Goal: Task Accomplishment & Management: Use online tool/utility

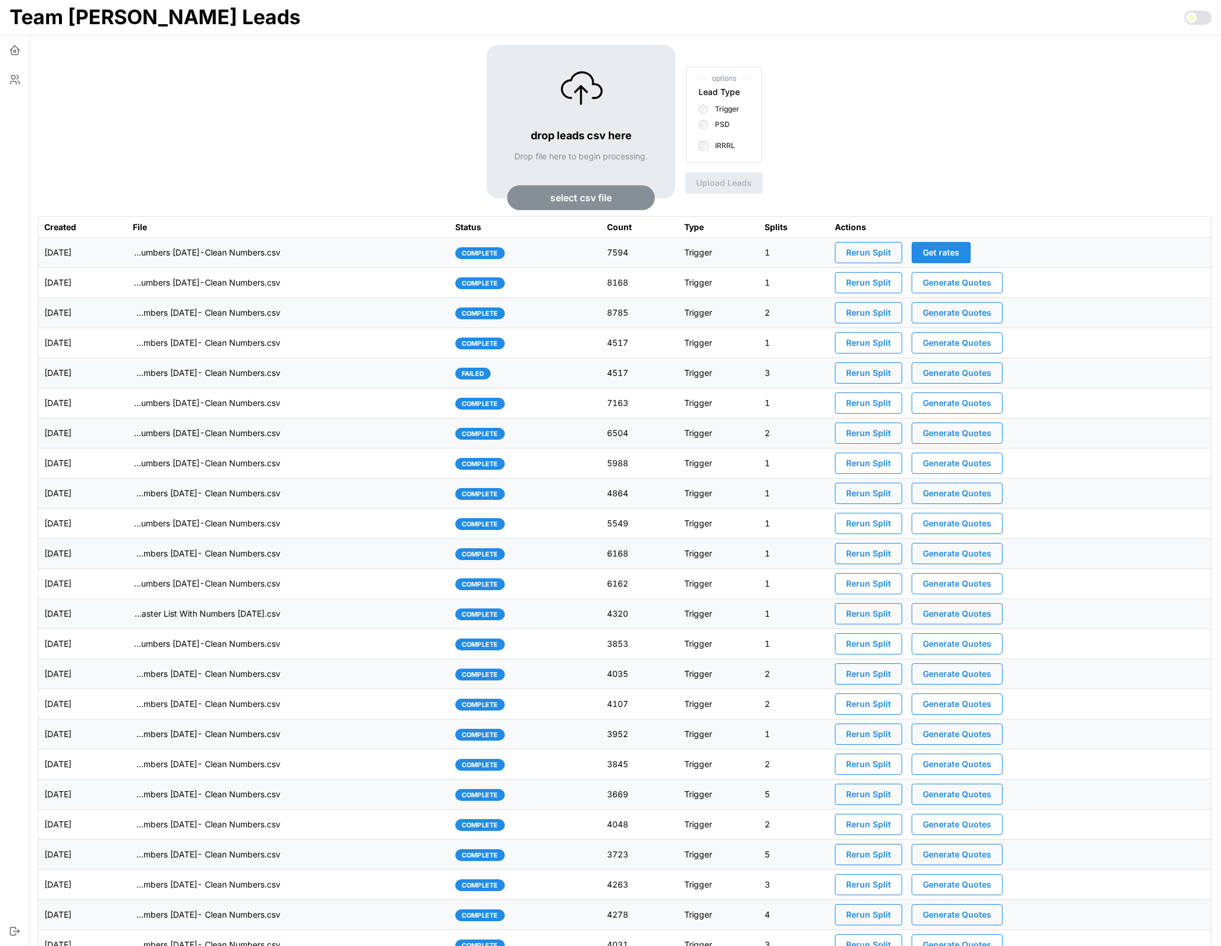
click at [377, 259] on td "imports/[PERSON_NAME]/1755002477184-TU Master List With Numbers [DATE]-Clean Nu…" at bounding box center [288, 253] width 322 height 30
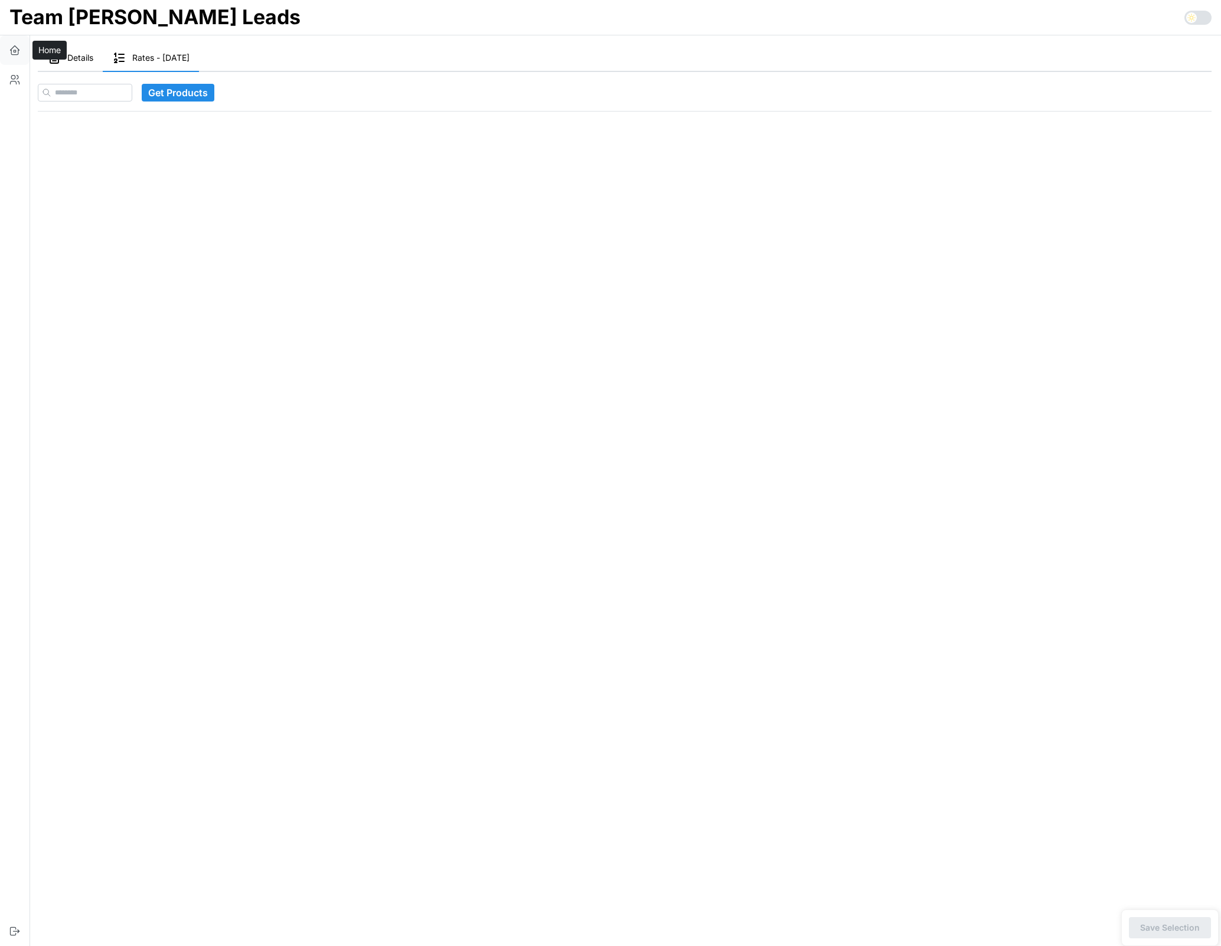
click at [16, 50] on icon "button" at bounding box center [15, 50] width 12 height 12
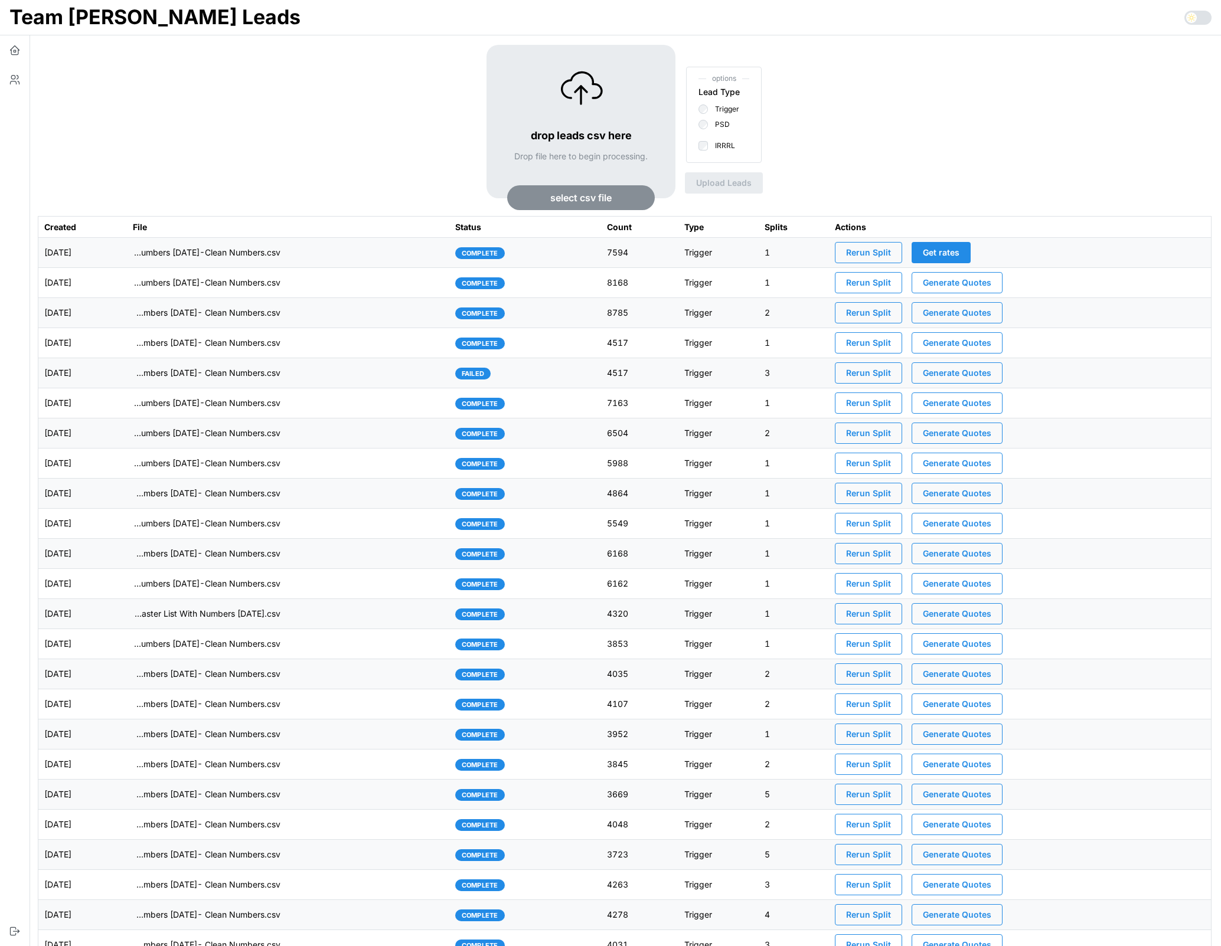
click at [331, 116] on div "drop leads csv here Drop file here to begin processing. select csv file options…" at bounding box center [625, 130] width 1174 height 171
click at [252, 19] on div "Team [PERSON_NAME] Leads" at bounding box center [610, 17] width 1221 height 35
